Goal: Transaction & Acquisition: Obtain resource

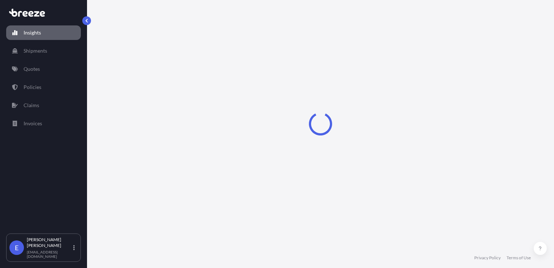
select select "2025"
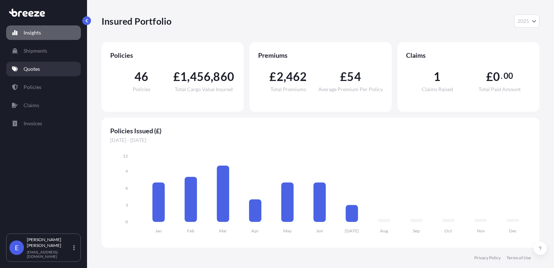
click at [39, 70] on p "Quotes" at bounding box center [32, 68] width 16 height 7
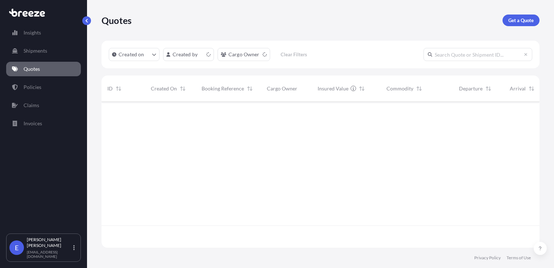
scroll to position [144, 433]
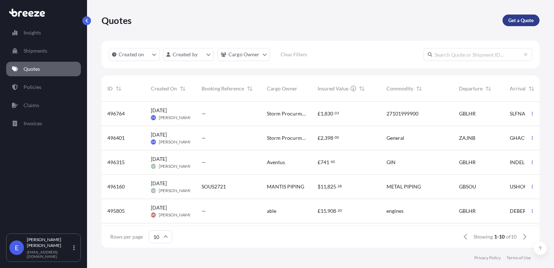
click at [508, 23] on link "Get a Quote" at bounding box center [521, 21] width 37 height 12
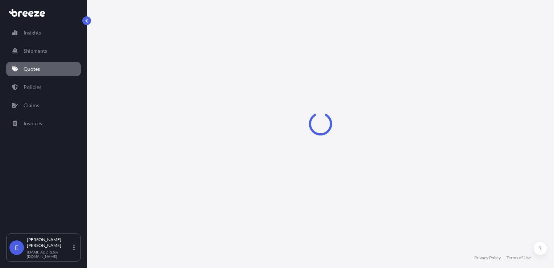
select select "Sea"
select select "1"
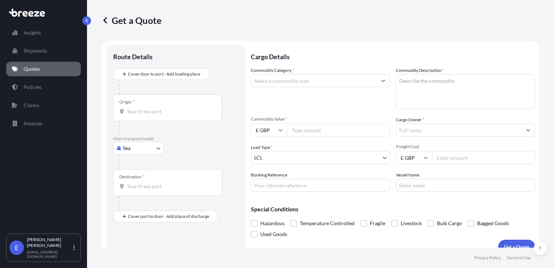
scroll to position [11, 0]
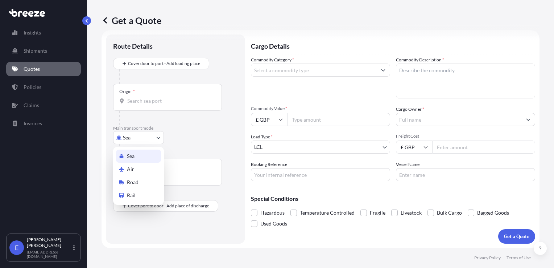
click at [134, 142] on body "Insights Shipments Quotes Policies Claims Invoices E [PERSON_NAME] [EMAIL_ADDRE…" at bounding box center [277, 134] width 554 height 268
click at [130, 181] on span "Road" at bounding box center [133, 182] width 12 height 7
select select "Road"
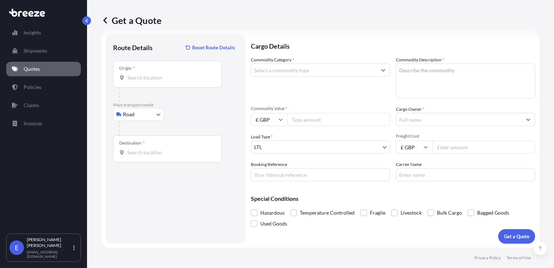
click at [128, 83] on div "Origin *" at bounding box center [167, 74] width 109 height 27
click at [128, 81] on input "Origin *" at bounding box center [170, 77] width 86 height 7
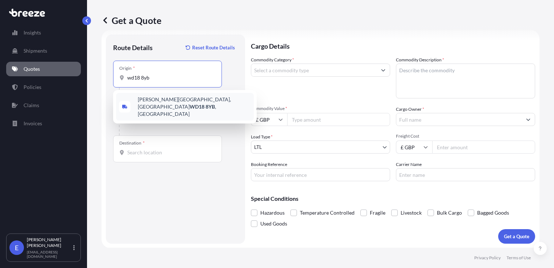
click at [169, 107] on div "[PERSON_NAME][STREET_ADDRESS]" at bounding box center [185, 107] width 138 height 28
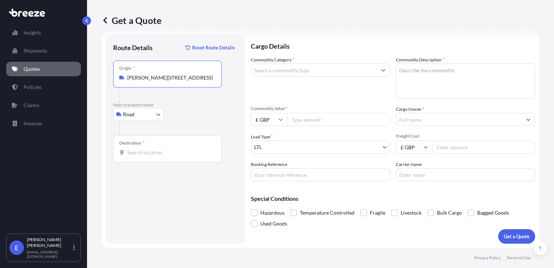
type input "[PERSON_NAME][STREET_ADDRESS]"
click at [149, 149] on input "Destination *" at bounding box center [170, 152] width 86 height 7
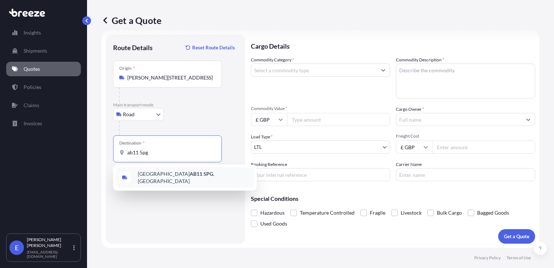
click at [155, 178] on span "[STREET_ADDRESS]" at bounding box center [194, 177] width 113 height 15
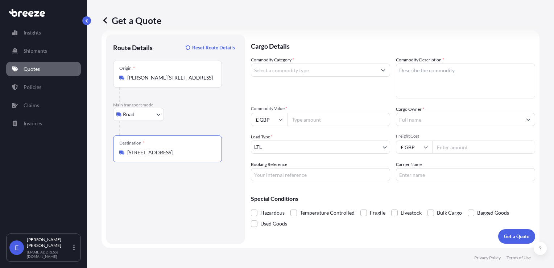
type input "[STREET_ADDRESS]"
click at [273, 69] on input "Commodity Category *" at bounding box center [314, 69] width 126 height 13
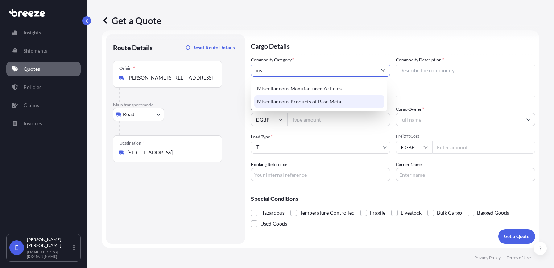
click at [299, 100] on div "Miscellaneous Products of Base Metal" at bounding box center [319, 101] width 130 height 13
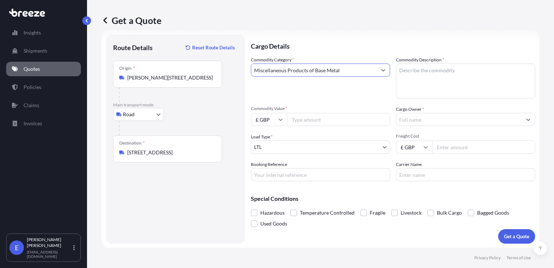
type input "Miscellaneous Products of Base Metal"
click at [421, 78] on textarea "Commodity Description *" at bounding box center [465, 80] width 139 height 35
type textarea "calibators"
click at [307, 119] on input "Commodity Value *" at bounding box center [338, 119] width 103 height 13
type input "22755.28"
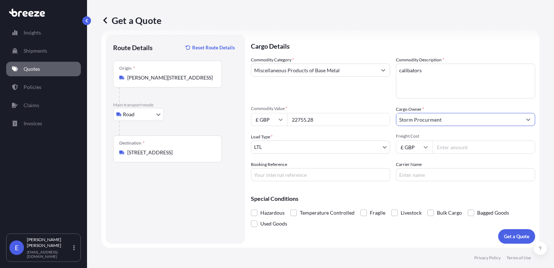
type input "Storm Procurment"
click at [447, 152] on input "Freight Cost" at bounding box center [484, 146] width 103 height 13
type input "46.26"
click at [505, 239] on p "Get a Quote" at bounding box center [516, 236] width 25 height 7
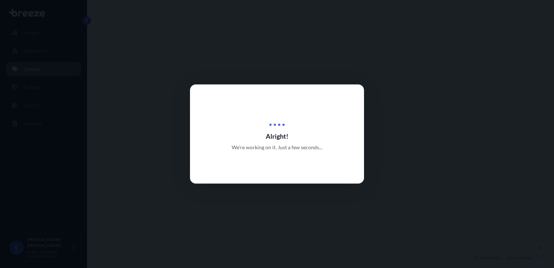
select select "Road"
select select "1"
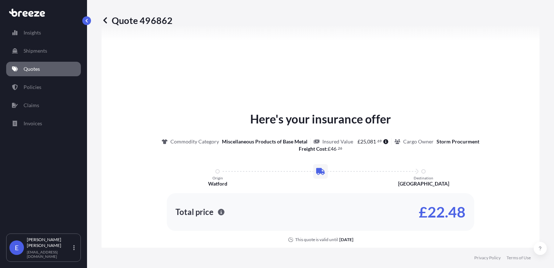
scroll to position [302, 0]
